Goal: Find specific page/section: Find specific page/section

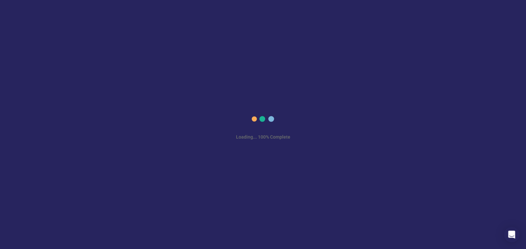
click at [118, 61] on div "Loading... 100% Complete" at bounding box center [263, 124] width 526 height 249
click at [119, 61] on div "Loading... 100% Complete" at bounding box center [263, 124] width 526 height 249
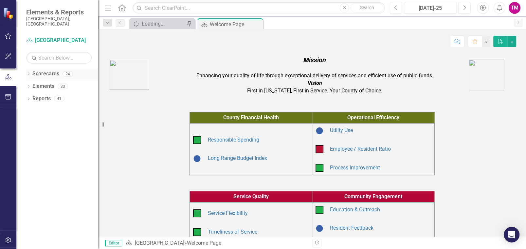
click at [27, 73] on icon "Dropdown" at bounding box center [28, 75] width 5 height 4
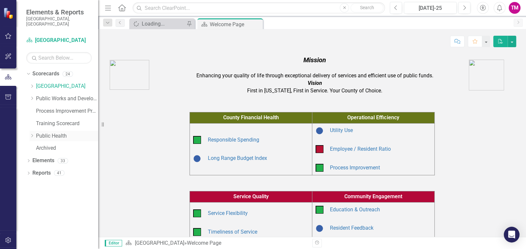
click at [33, 133] on icon "Dropdown" at bounding box center [31, 135] width 5 height 4
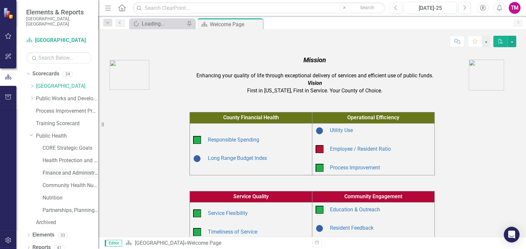
click at [54, 169] on link "Finance and Administration" at bounding box center [71, 173] width 56 height 8
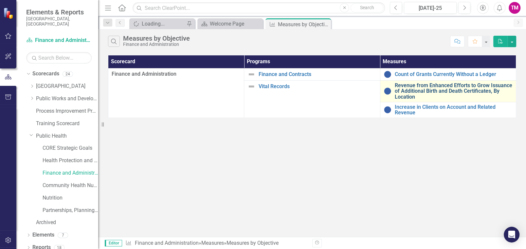
click at [402, 92] on link "Revenue from Enhanced Efforts to Grow Issuance of Additional Birth and Death Ce…" at bounding box center [453, 90] width 118 height 17
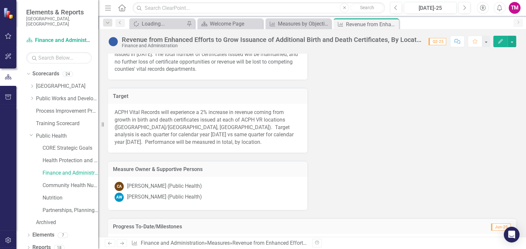
scroll to position [144, 0]
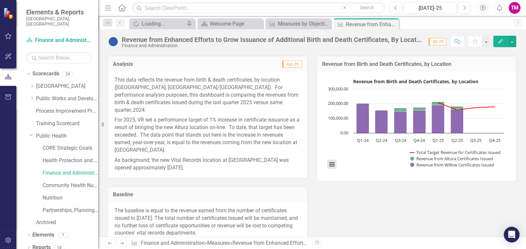
click at [331, 164] on button "View chart menu, Revenue from Birth and Death Certificates, by Location" at bounding box center [331, 163] width 9 height 9
click at [369, 194] on div "Analysis Jun-25 This data reflects the revenue from birth & death certificates,…" at bounding box center [312, 210] width 418 height 326
